Goal: Transaction & Acquisition: Purchase product/service

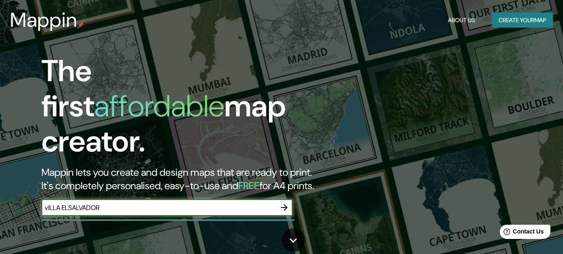
type input "vILLA ELSALVADOR"
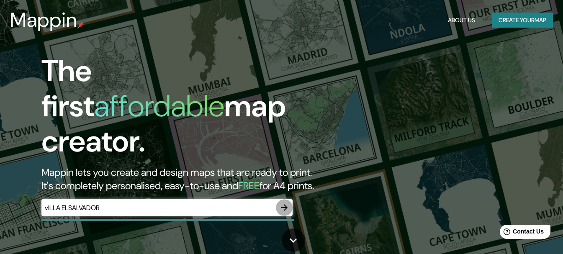
click at [285, 203] on icon "button" at bounding box center [284, 208] width 10 height 10
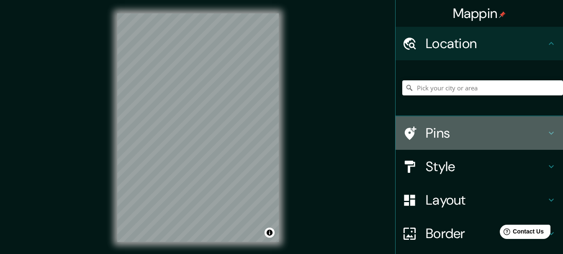
click at [446, 136] on h4 "Pins" at bounding box center [486, 133] width 121 height 17
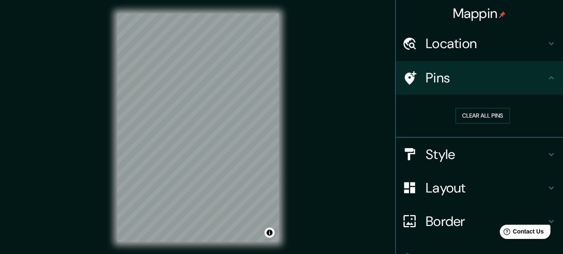
click at [440, 149] on h4 "Style" at bounding box center [486, 154] width 121 height 17
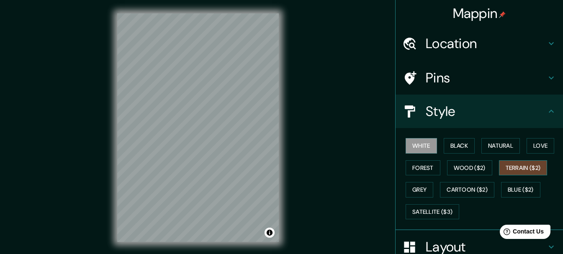
click at [503, 168] on button "Terrain ($2)" at bounding box center [523, 167] width 49 height 15
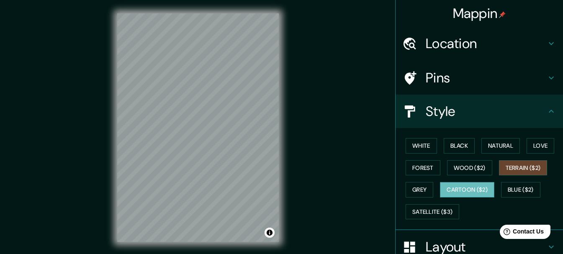
click at [453, 189] on button "Cartoon ($2)" at bounding box center [467, 189] width 54 height 15
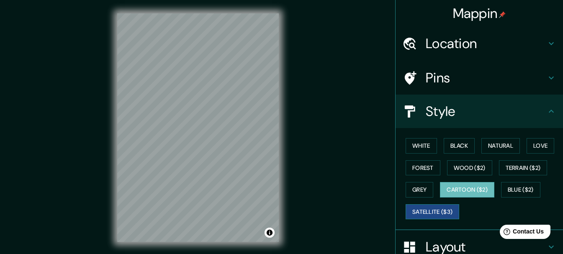
click at [425, 210] on button "Satellite ($3)" at bounding box center [433, 211] width 54 height 15
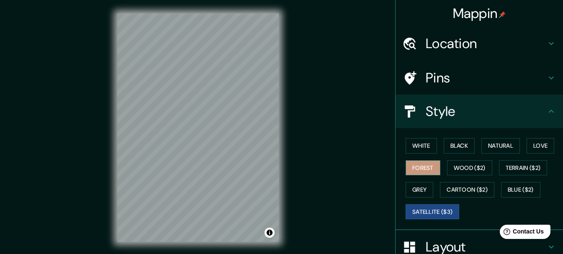
click at [412, 166] on button "Forest" at bounding box center [423, 167] width 35 height 15
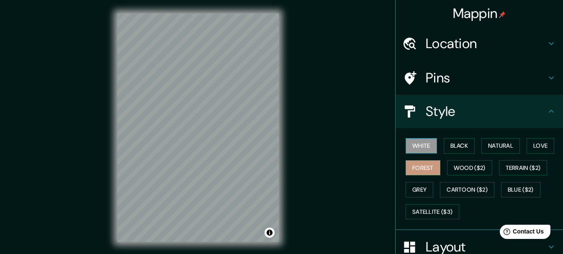
click at [409, 143] on button "White" at bounding box center [421, 145] width 31 height 15
click at [454, 147] on button "Black" at bounding box center [459, 145] width 31 height 15
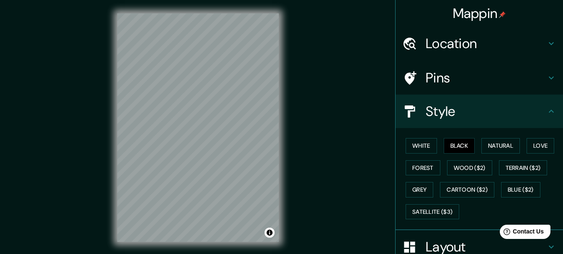
click at [538, 80] on h4 "Pins" at bounding box center [486, 77] width 121 height 17
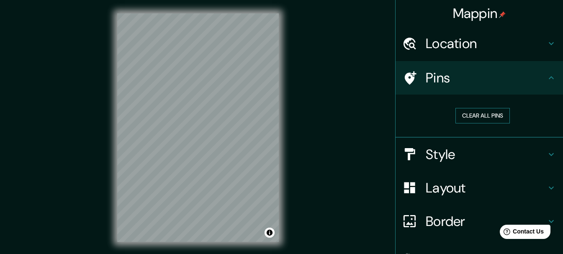
click at [486, 115] on button "Clear all pins" at bounding box center [483, 115] width 54 height 15
click at [458, 116] on button "Clear all pins" at bounding box center [483, 115] width 54 height 15
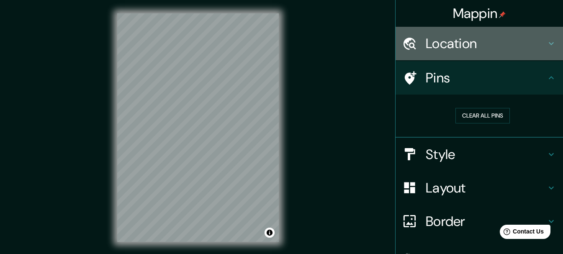
click at [487, 51] on h4 "Location" at bounding box center [486, 43] width 121 height 17
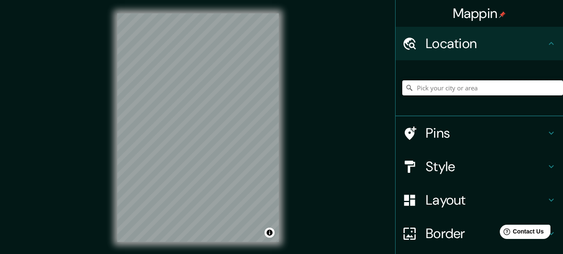
click at [429, 90] on input "Pick your city or area" at bounding box center [482, 87] width 161 height 15
click at [429, 86] on input "[GEOGRAPHIC_DATA], [GEOGRAPHIC_DATA], [GEOGRAPHIC_DATA][PERSON_NAME], [GEOGRAPH…" at bounding box center [482, 87] width 161 height 15
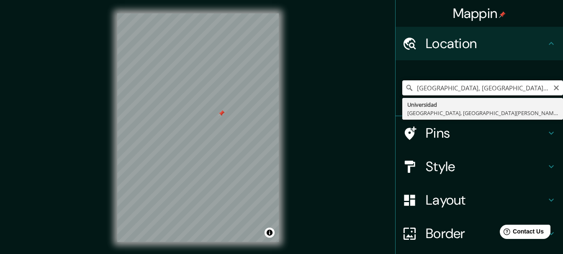
scroll to position [0, 24]
drag, startPoint x: 450, startPoint y: 86, endPoint x: 563, endPoint y: 88, distance: 113.0
click at [563, 88] on html "Mappin Location [GEOGRAPHIC_DATA], [GEOGRAPHIC_DATA], [GEOGRAPHIC_DATA][PERSON_…" at bounding box center [281, 127] width 563 height 254
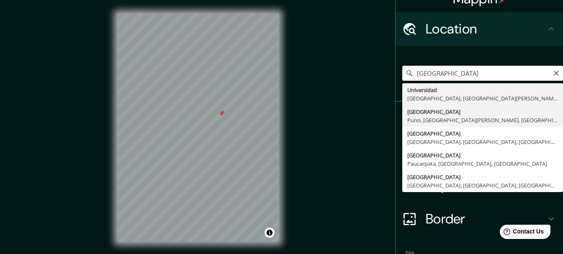
scroll to position [0, 0]
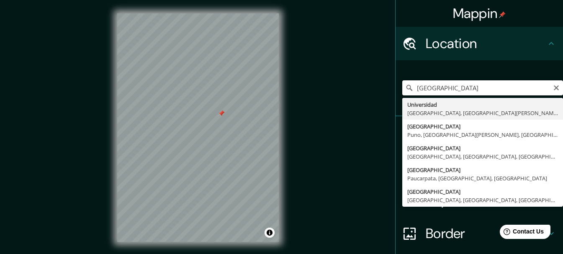
drag, startPoint x: 517, startPoint y: 90, endPoint x: 448, endPoint y: 88, distance: 69.1
click at [448, 88] on input "[GEOGRAPHIC_DATA]" at bounding box center [482, 87] width 161 height 15
drag, startPoint x: 508, startPoint y: 90, endPoint x: 404, endPoint y: 87, distance: 104.3
click at [404, 87] on div "[GEOGRAPHIC_DATA], [GEOGRAPHIC_DATA][PERSON_NAME], [GEOGRAPHIC_DATA] [GEOGRAPHI…" at bounding box center [482, 87] width 161 height 15
click at [413, 88] on input "Panamericana Sur" at bounding box center [482, 87] width 161 height 15
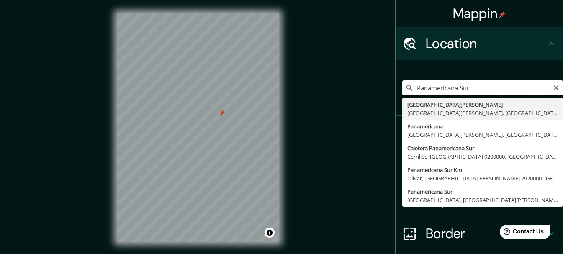
click at [411, 88] on input "Panamericana Sur" at bounding box center [482, 87] width 161 height 15
click at [507, 90] on input "Carretera Panamericana Sur" at bounding box center [482, 87] width 161 height 15
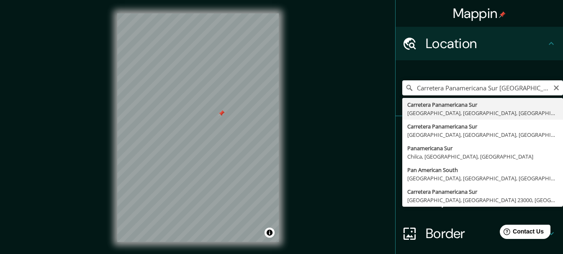
type input "Carretera Panamericana Sur, [GEOGRAPHIC_DATA], [GEOGRAPHIC_DATA], [GEOGRAPHIC_D…"
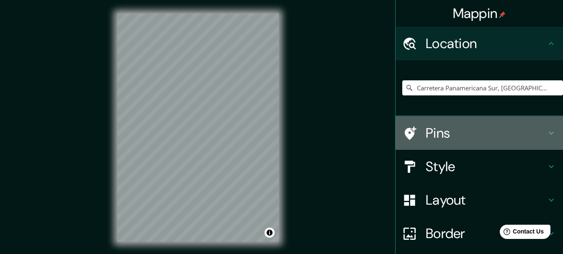
click at [451, 135] on h4 "Pins" at bounding box center [486, 133] width 121 height 17
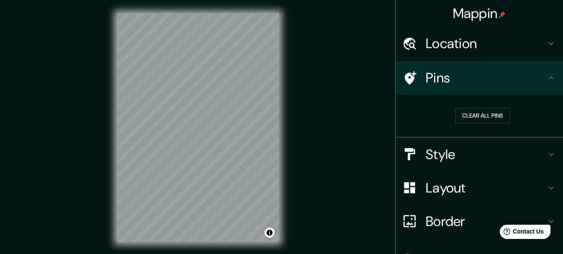
click at [480, 184] on h4 "Layout" at bounding box center [486, 188] width 121 height 17
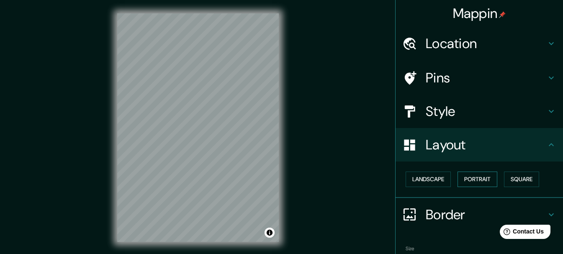
click at [471, 180] on button "Portrait" at bounding box center [478, 179] width 40 height 15
click at [520, 177] on button "Square" at bounding box center [521, 179] width 35 height 15
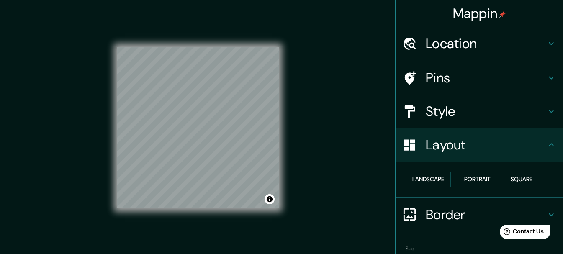
click at [484, 176] on button "Portrait" at bounding box center [478, 179] width 40 height 15
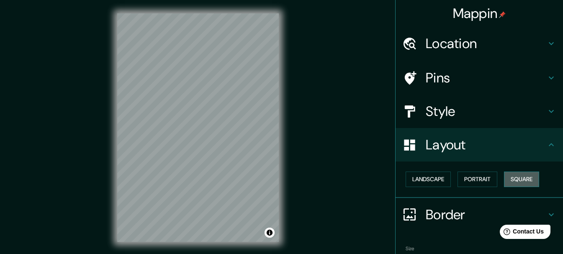
click at [518, 176] on button "Square" at bounding box center [521, 179] width 35 height 15
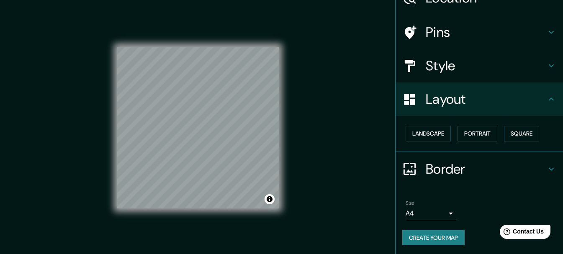
scroll to position [47, 0]
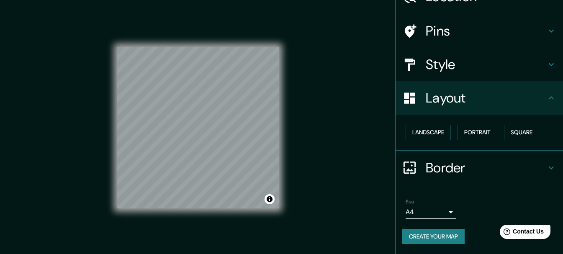
click at [485, 170] on h4 "Border" at bounding box center [486, 168] width 121 height 17
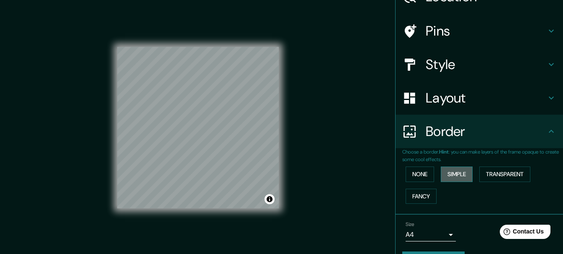
click at [446, 172] on button "Simple" at bounding box center [457, 174] width 32 height 15
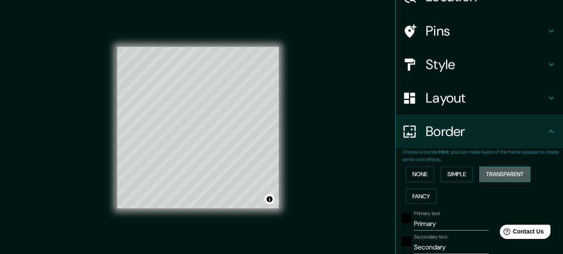
click at [489, 174] on button "Transparent" at bounding box center [504, 174] width 51 height 15
click at [410, 194] on button "Fancy" at bounding box center [421, 196] width 31 height 15
click at [447, 139] on h4 "Border" at bounding box center [486, 131] width 121 height 17
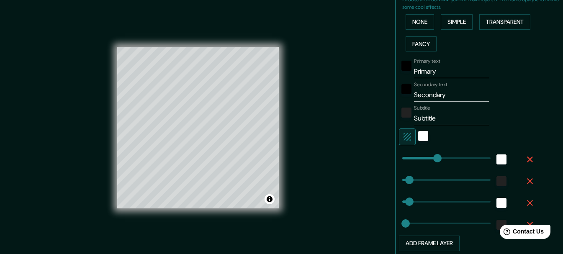
scroll to position [214, 0]
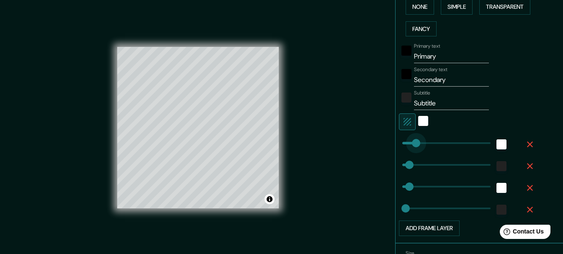
type input "55"
drag, startPoint x: 432, startPoint y: 148, endPoint x: 409, endPoint y: 148, distance: 23.9
type input "31"
type input "15"
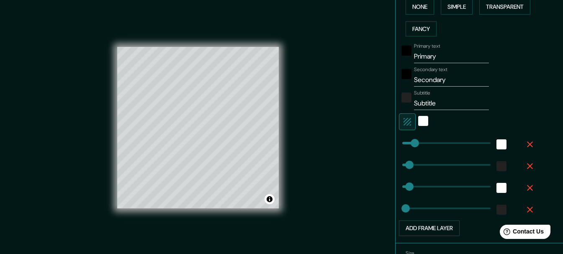
type input "26"
drag, startPoint x: 410, startPoint y: 144, endPoint x: 402, endPoint y: 143, distance: 8.4
type input "31"
type input "15"
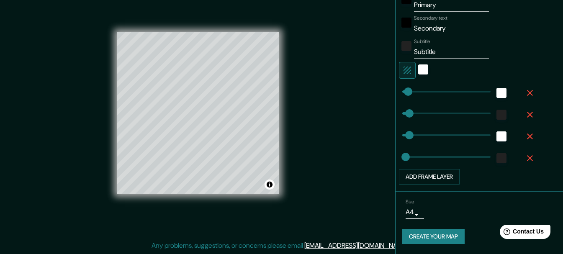
scroll to position [0, 0]
